Goal: Information Seeking & Learning: Check status

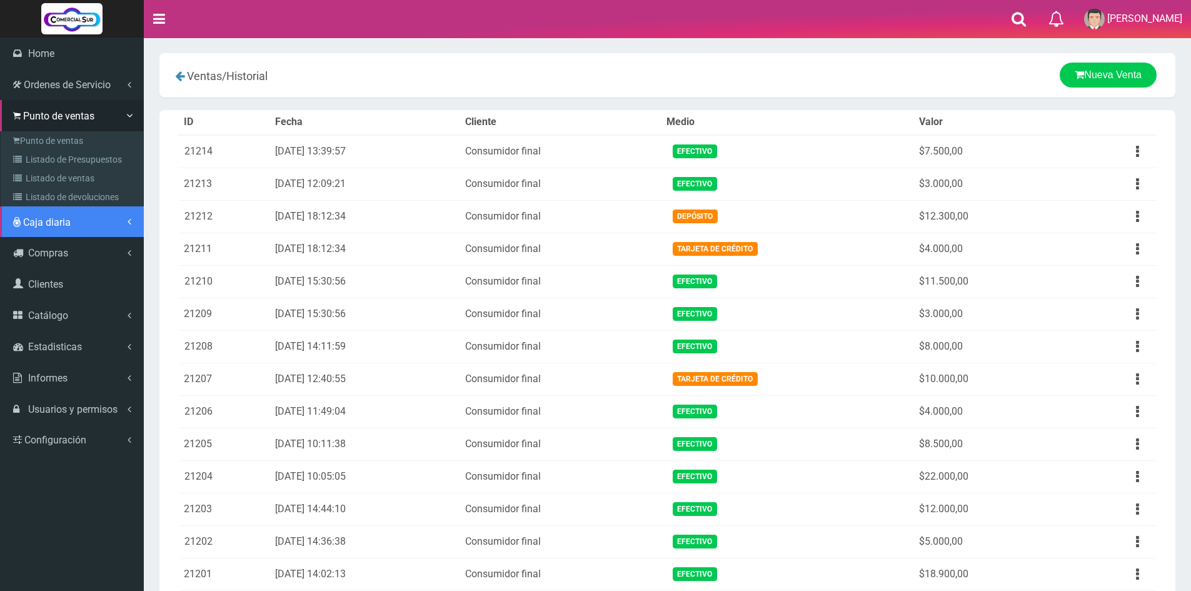
click at [64, 219] on span "Caja diaria" at bounding box center [47, 222] width 48 height 12
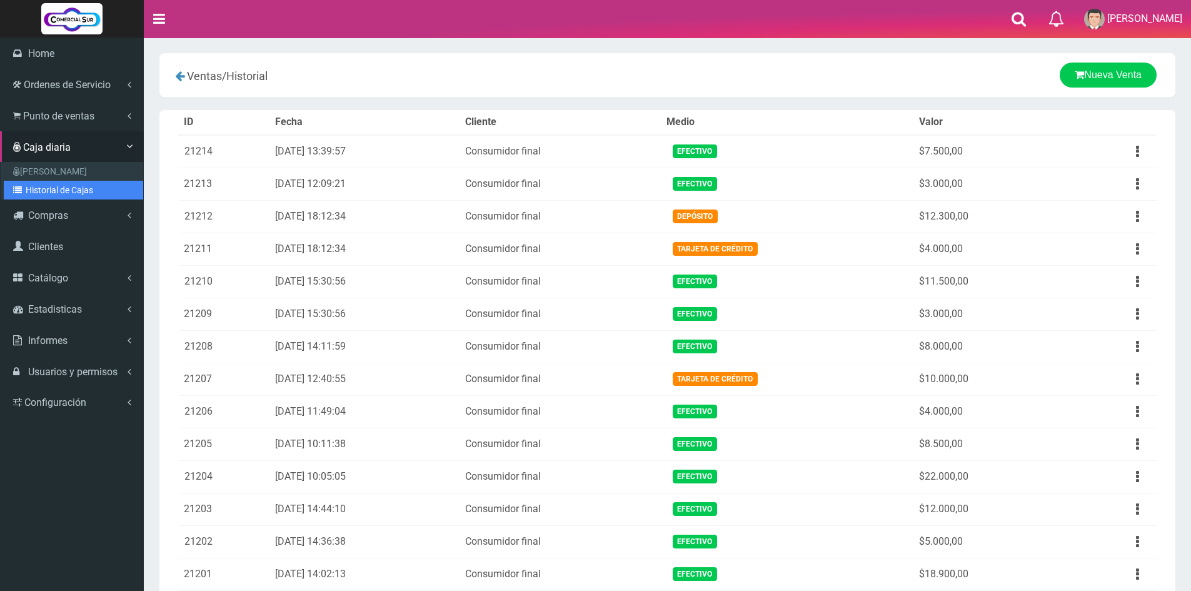
click at [62, 184] on link "Historial de Cajas" at bounding box center [73, 190] width 139 height 19
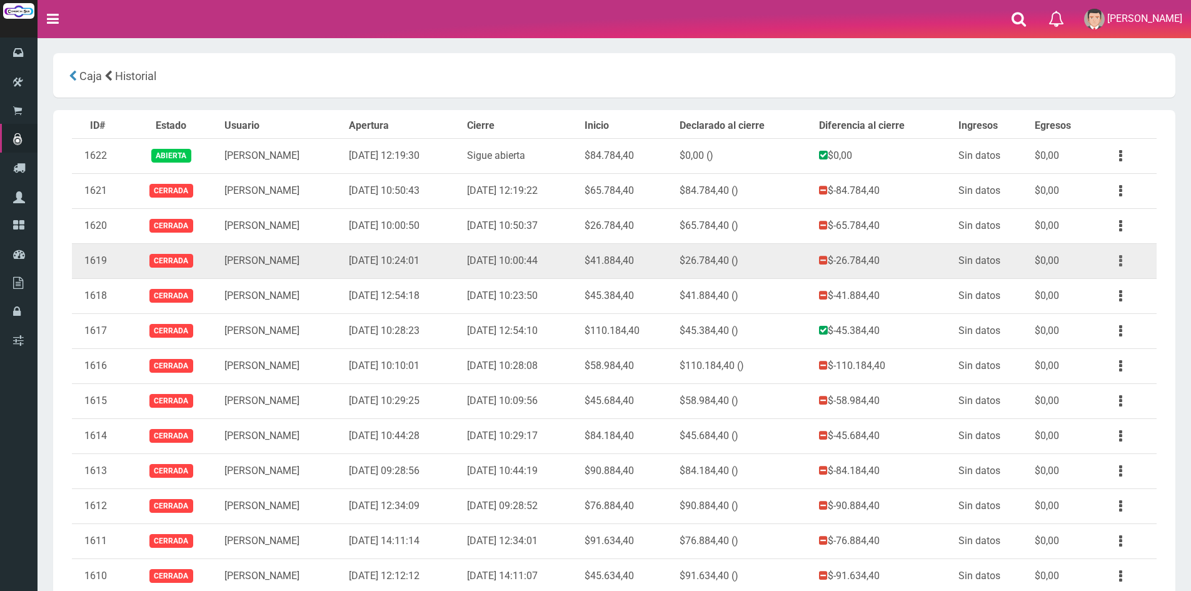
click at [1114, 261] on button "button" at bounding box center [1120, 261] width 28 height 22
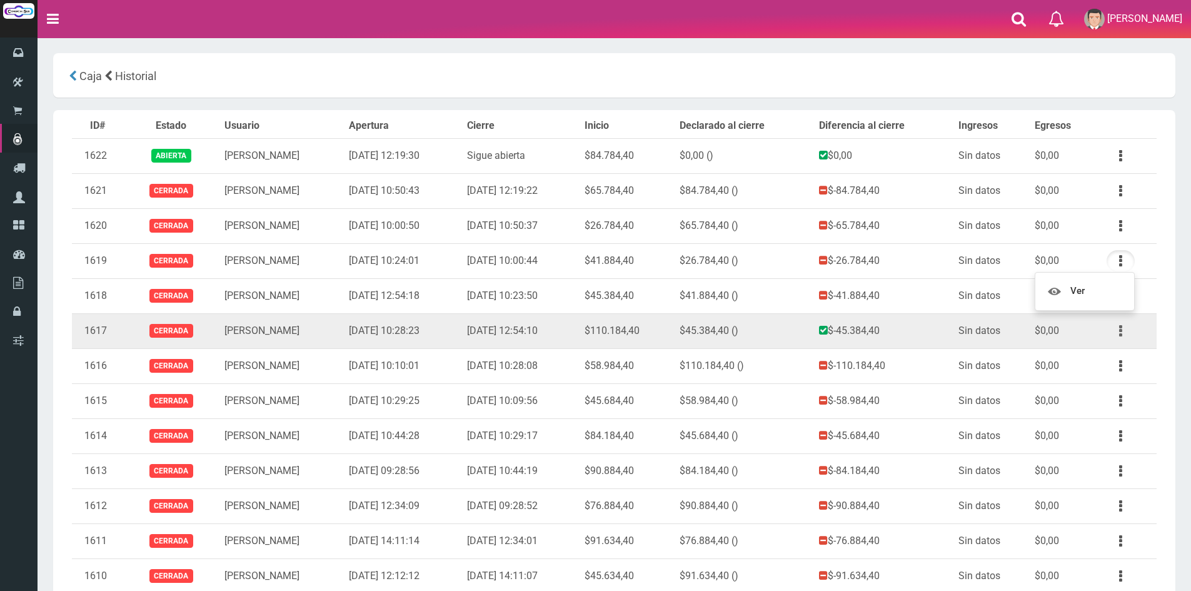
click at [1124, 331] on button "button" at bounding box center [1120, 331] width 28 height 22
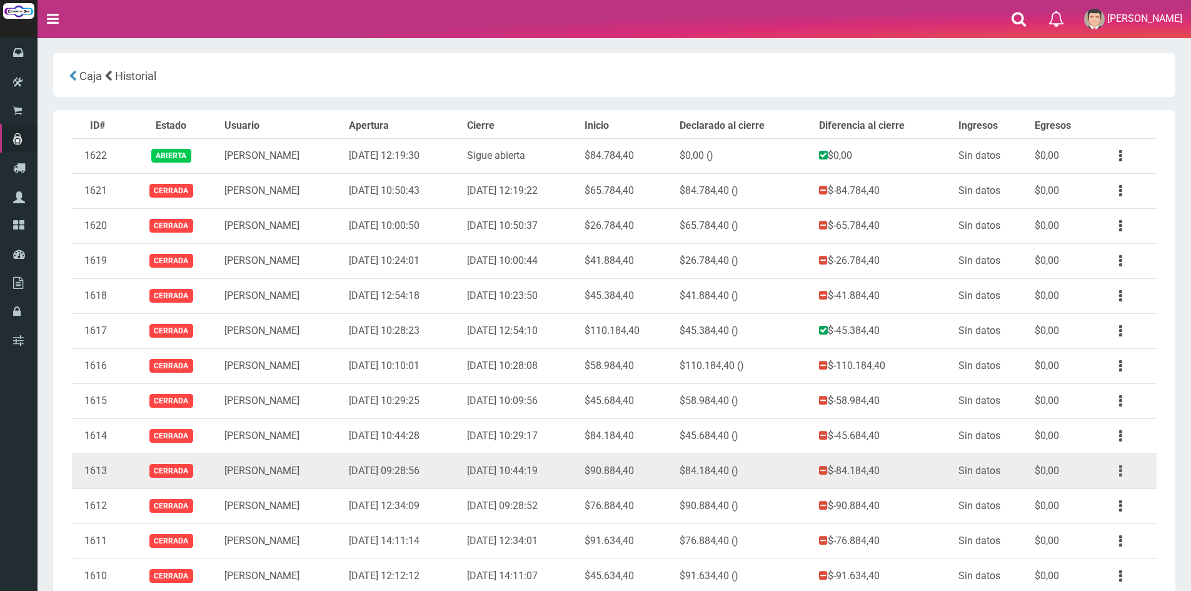
click at [1115, 463] on button "button" at bounding box center [1120, 471] width 28 height 22
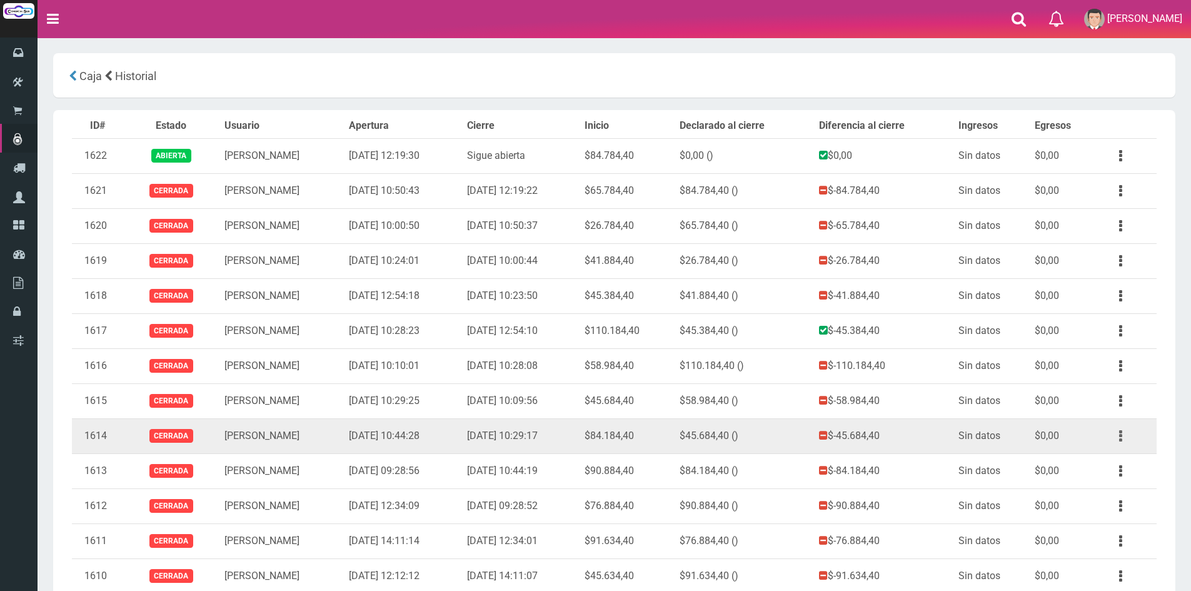
click at [1117, 438] on button "button" at bounding box center [1120, 436] width 28 height 22
click at [1154, 437] on td "Ver" at bounding box center [1126, 435] width 59 height 35
click at [1123, 439] on button "button" at bounding box center [1120, 436] width 28 height 22
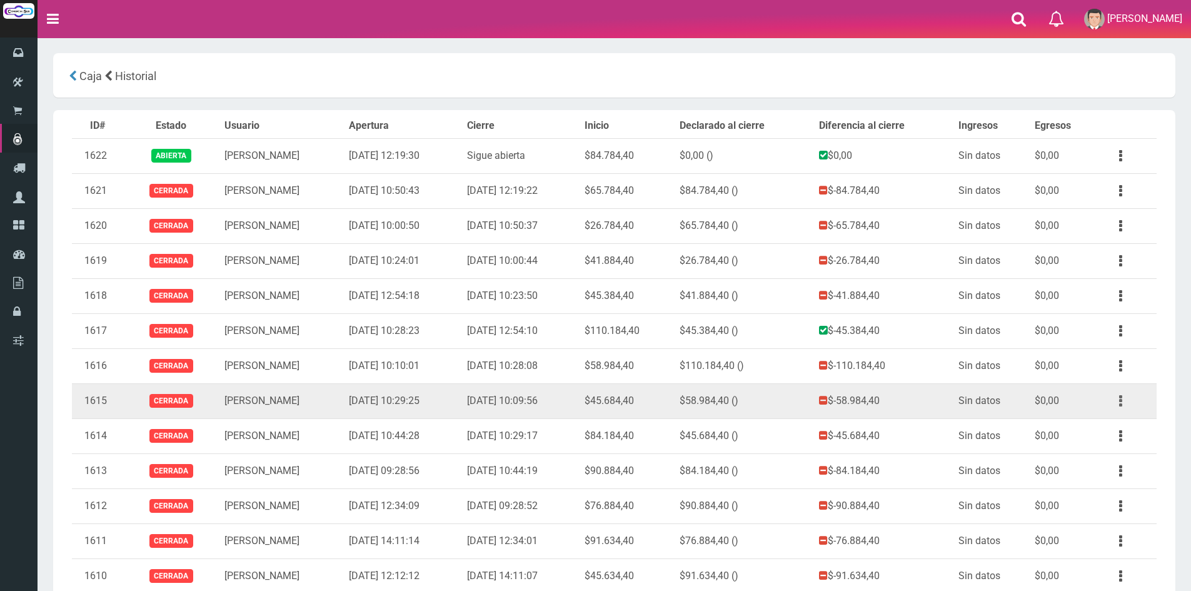
click at [1107, 401] on button "button" at bounding box center [1120, 401] width 28 height 22
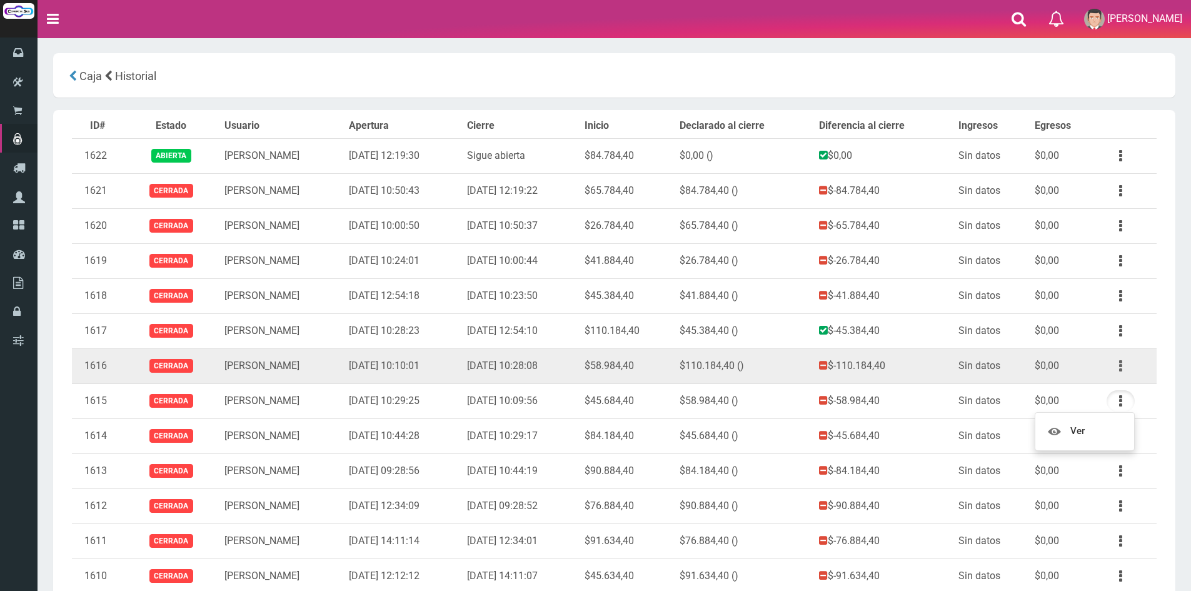
click at [1119, 364] on icon "button" at bounding box center [1120, 366] width 3 height 22
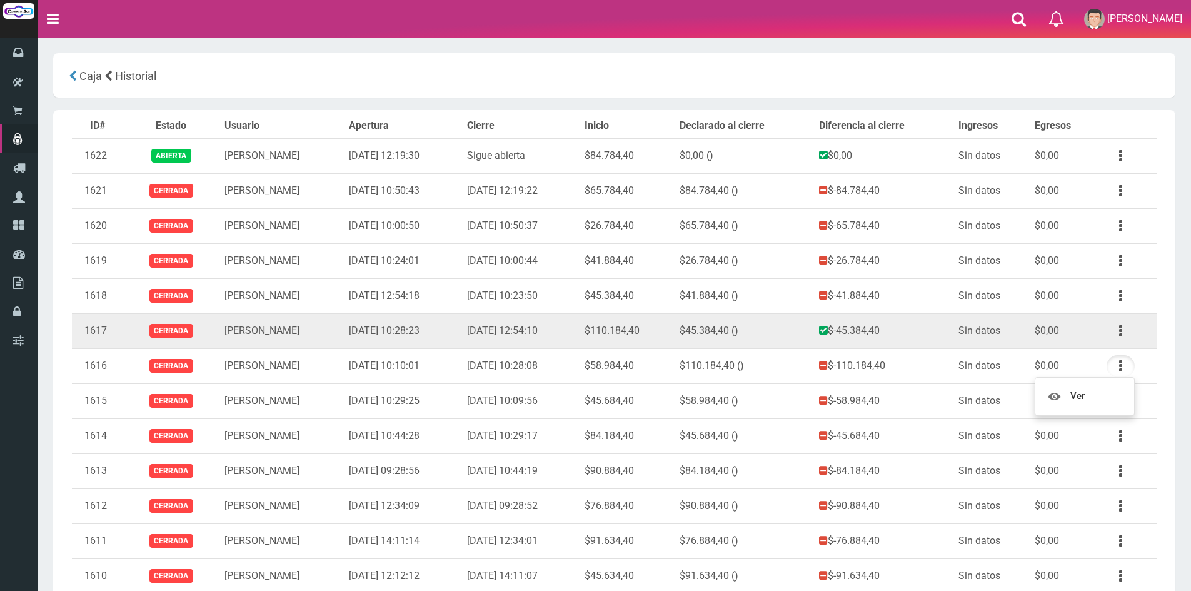
click at [1153, 321] on td "Ver" at bounding box center [1126, 330] width 59 height 35
click at [1121, 329] on button "button" at bounding box center [1120, 331] width 28 height 22
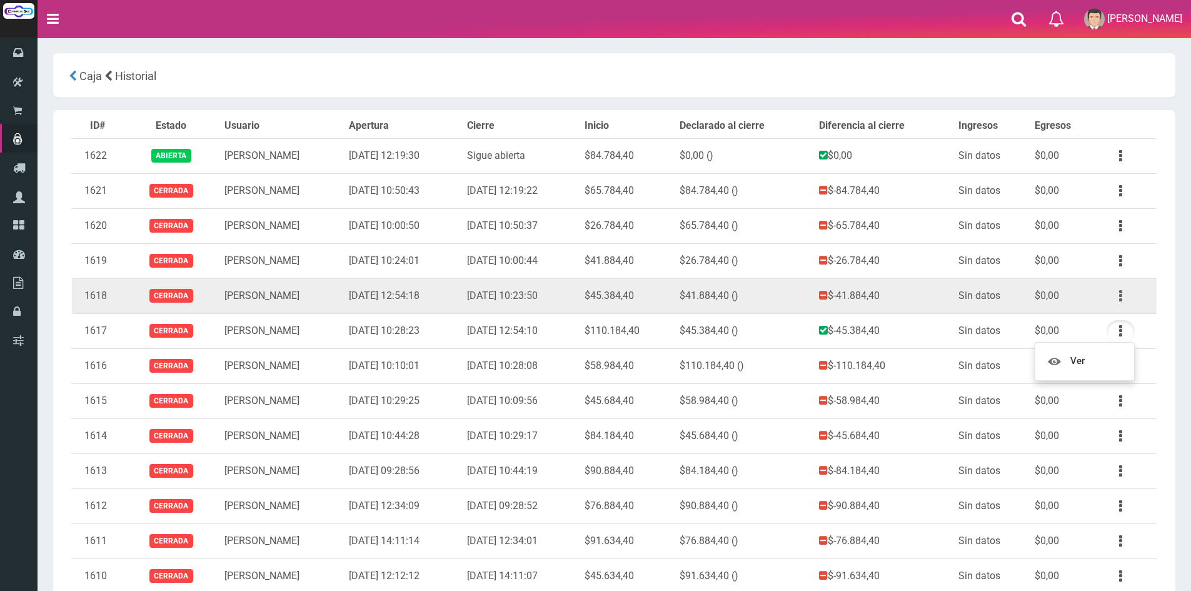
click at [1121, 287] on button "button" at bounding box center [1120, 296] width 28 height 22
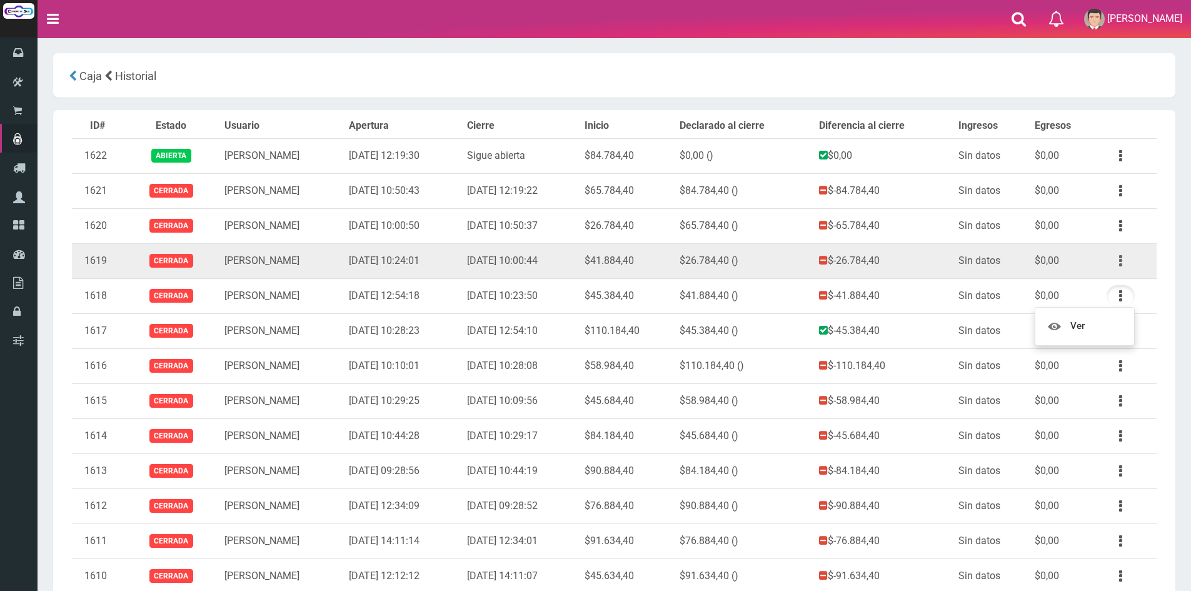
click at [1126, 255] on button "button" at bounding box center [1120, 261] width 28 height 22
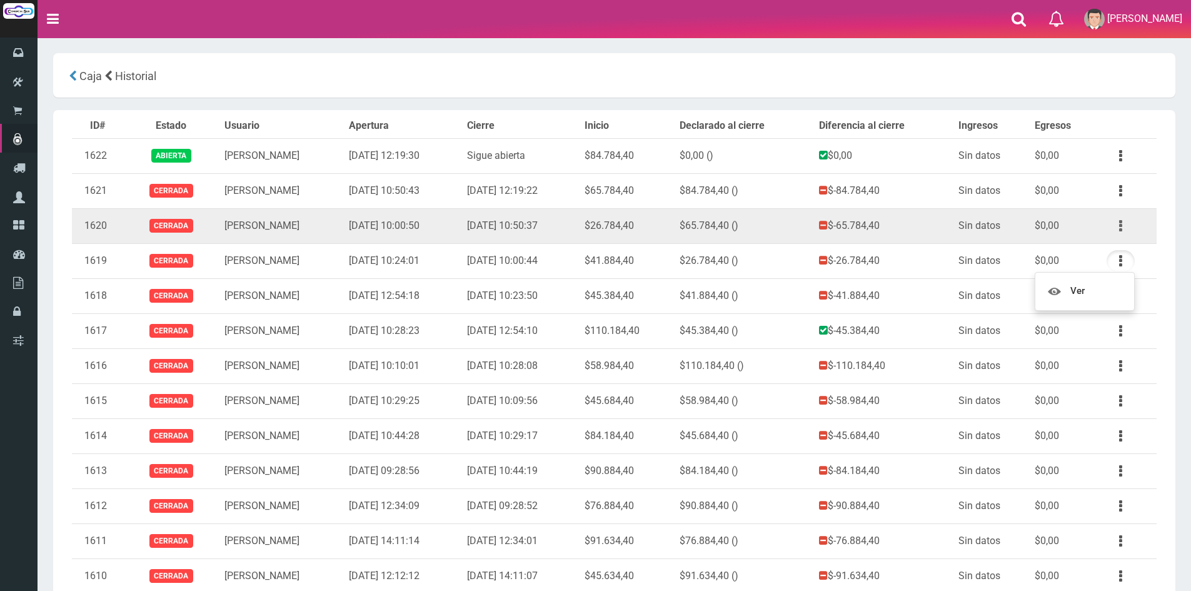
click at [1120, 221] on icon "button" at bounding box center [1120, 226] width 3 height 22
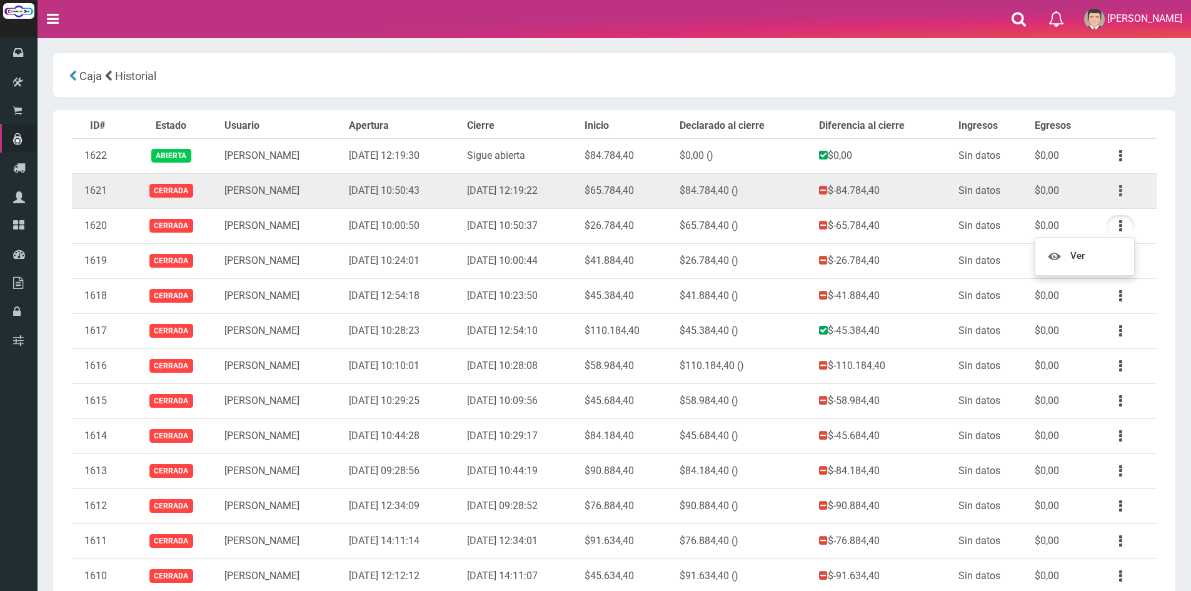
click at [1116, 194] on button "button" at bounding box center [1120, 191] width 28 height 22
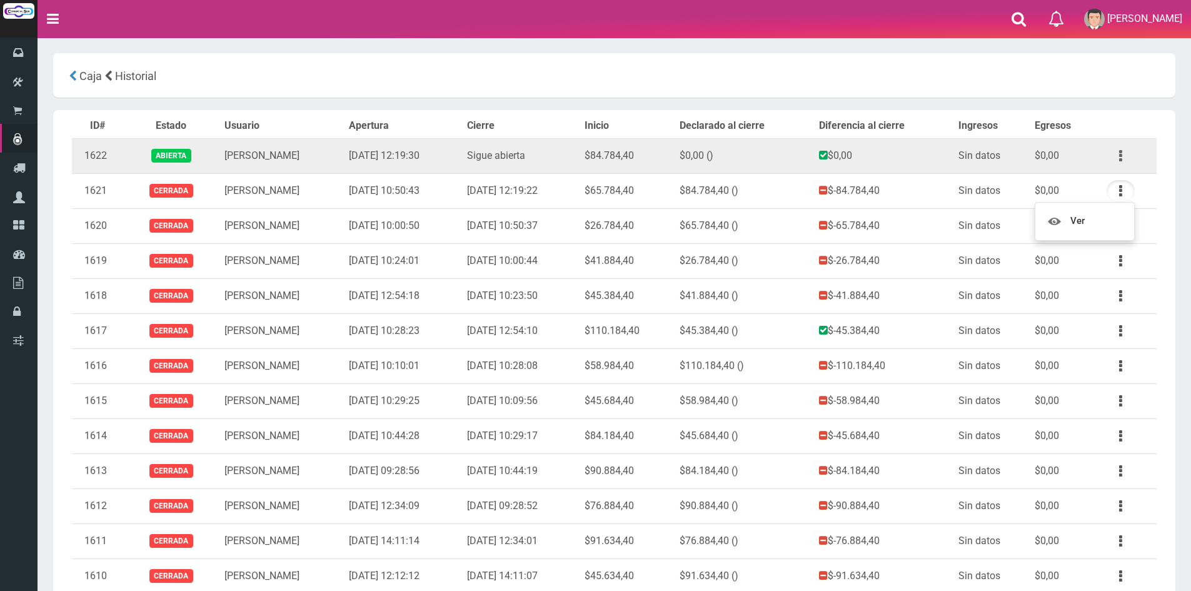
click at [1116, 161] on button "button" at bounding box center [1120, 156] width 28 height 22
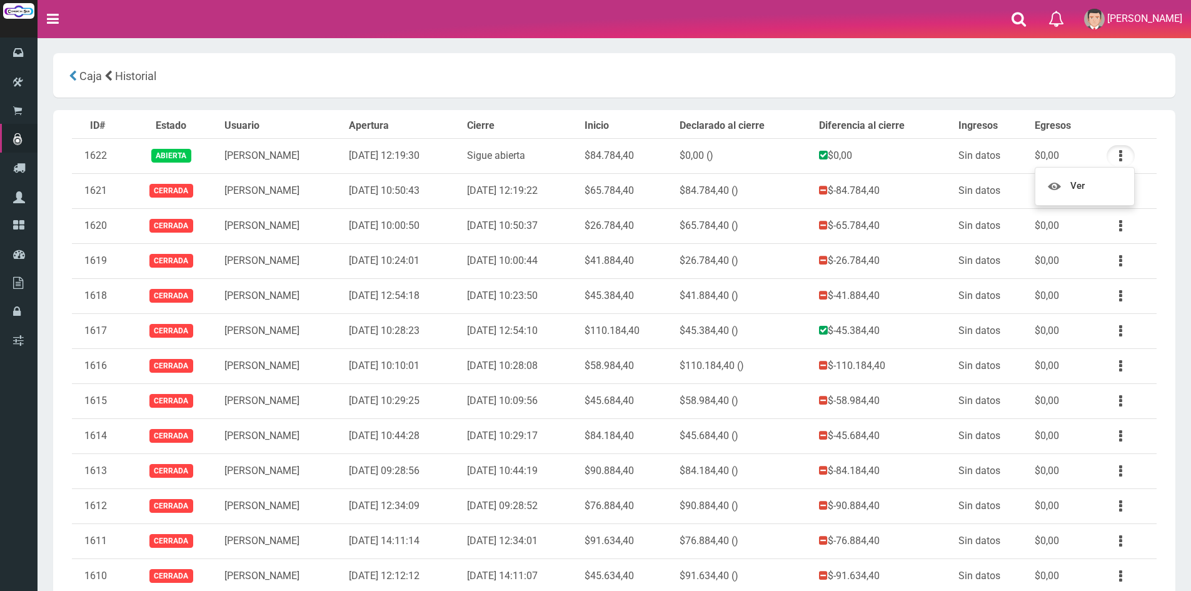
click at [1053, 73] on div "Caja Historial Nuevo Retiro Nuevo Ingreso Nuevo Gasto Cierre de caja" at bounding box center [614, 76] width 1103 height 26
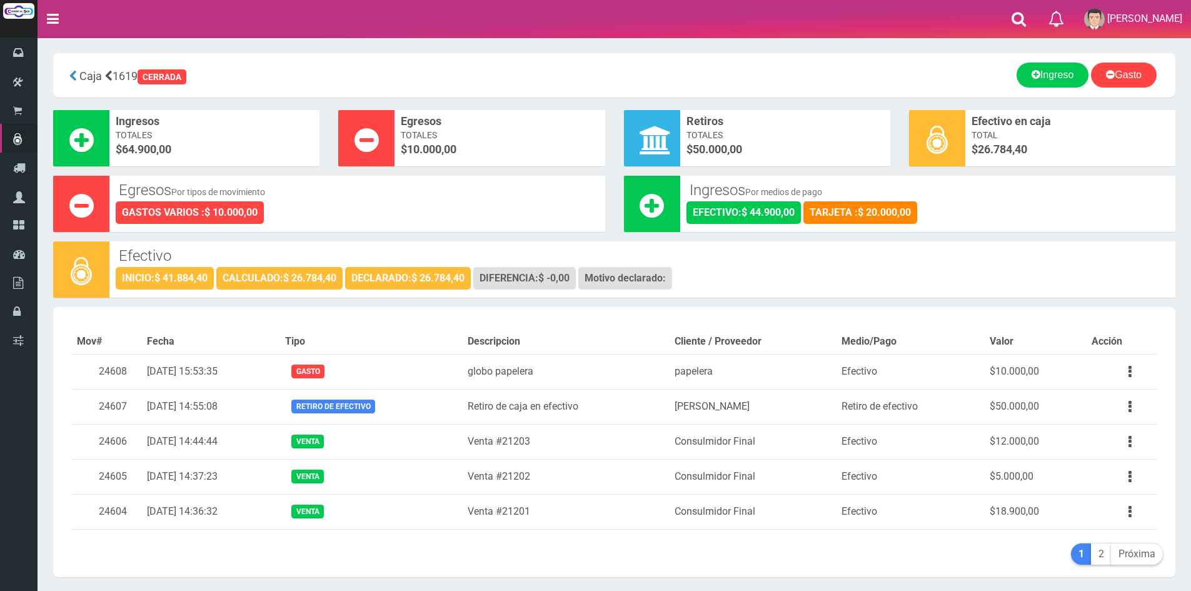
click at [689, 39] on section "× Titulo del Msj texto Mas Texto Cancelar Aceptar" at bounding box center [614, 322] width 1153 height 568
